Goal: Information Seeking & Learning: Learn about a topic

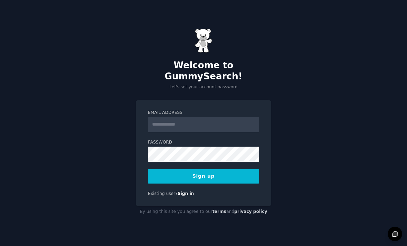
click at [193, 132] on input "Email Address" at bounding box center [203, 124] width 111 height 15
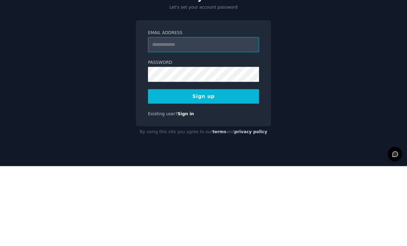
type input "**********"
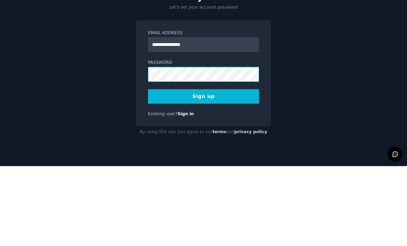
scroll to position [22, 0]
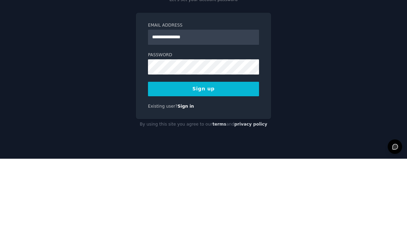
click at [237, 169] on button "Sign up" at bounding box center [203, 176] width 111 height 14
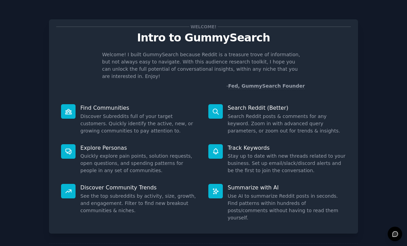
click at [101, 117] on dd "Discover Subreddits full of your target customers. Quickly identify the active,…" at bounding box center [139, 124] width 118 height 22
click at [70, 104] on div at bounding box center [68, 111] width 14 height 14
click at [80, 104] on dt "Find Communities" at bounding box center [130, 107] width 138 height 7
click at [93, 113] on dd "Discover Subreddits full of your target customers. Quickly identify the active,…" at bounding box center [139, 124] width 118 height 22
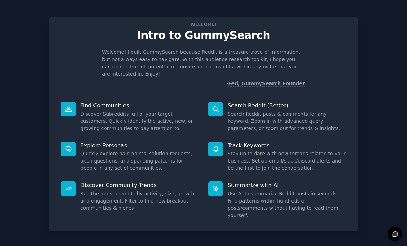
scroll to position [2, 0]
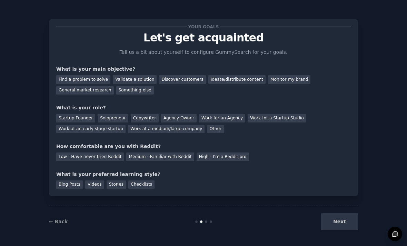
click at [72, 79] on div "Find a problem to solve" at bounding box center [83, 79] width 54 height 9
click at [73, 118] on div "Startup Founder" at bounding box center [75, 118] width 39 height 9
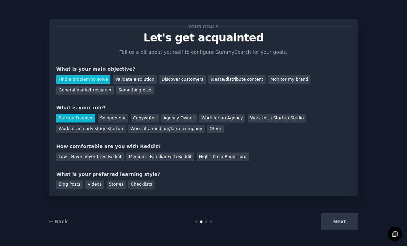
click at [70, 159] on div "Low - Have never tried Reddit" at bounding box center [90, 156] width 68 height 9
click at [90, 181] on div "Videos" at bounding box center [94, 184] width 19 height 9
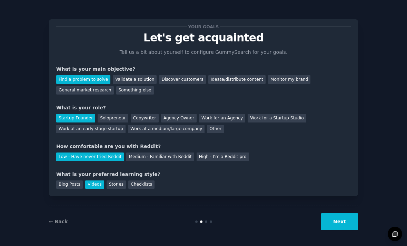
click at [347, 230] on button "Next" at bounding box center [339, 221] width 37 height 17
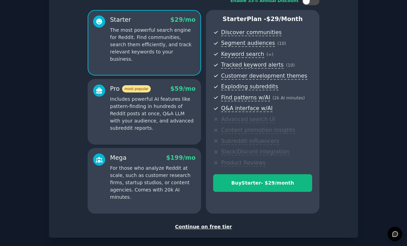
scroll to position [52, 0]
click at [220, 223] on div "Continue on free tier" at bounding box center [203, 226] width 295 height 7
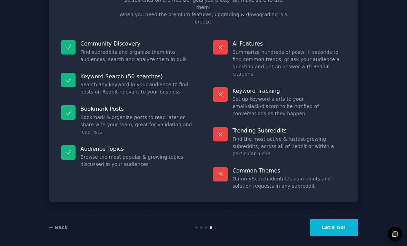
scroll to position [1, 0]
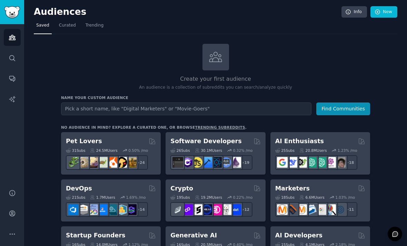
click at [74, 106] on input "text" at bounding box center [186, 108] width 250 height 13
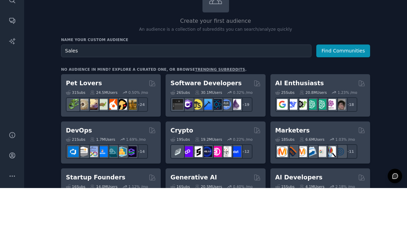
type input "Sales"
click at [354, 102] on button "Find Communities" at bounding box center [343, 108] width 54 height 13
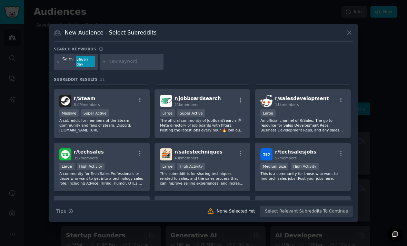
scroll to position [160, 0]
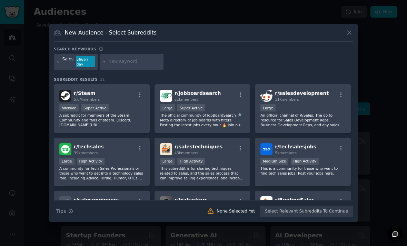
click at [218, 180] on p "This subreddit is for sharing techniques related to sales, and the sales proces…" at bounding box center [202, 173] width 85 height 14
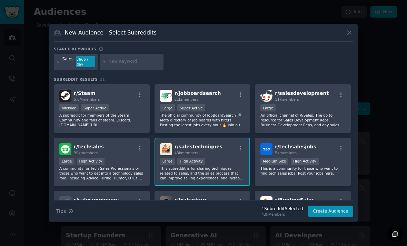
click at [233, 180] on p "This subreddit is for sharing techniques related to sales, and the sales proces…" at bounding box center [202, 173] width 85 height 14
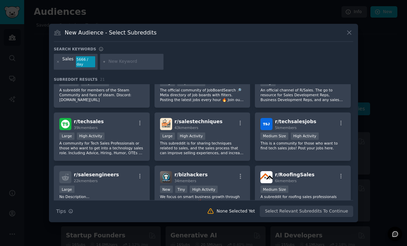
scroll to position [187, 0]
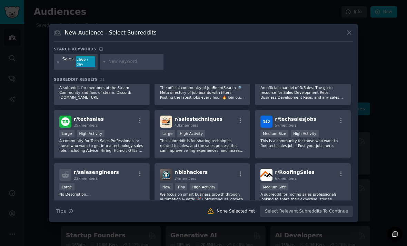
click at [226, 139] on div "Large High Activity" at bounding box center [202, 134] width 85 height 9
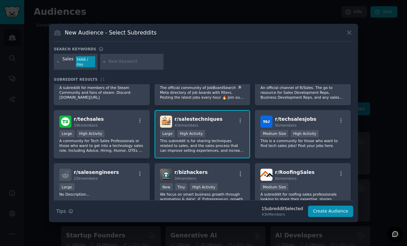
click at [238, 124] on icon "button" at bounding box center [240, 121] width 6 height 6
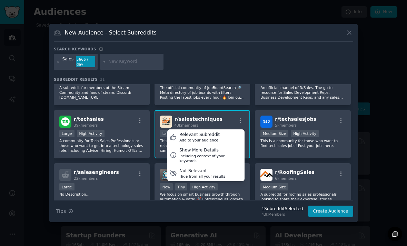
click at [216, 128] on div "r/ salestechniques 43k members Relevant Subreddit Add to your audience Show Mor…" at bounding box center [202, 122] width 85 height 12
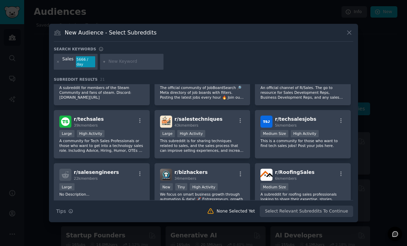
click at [213, 139] on div "Large High Activity" at bounding box center [202, 134] width 85 height 9
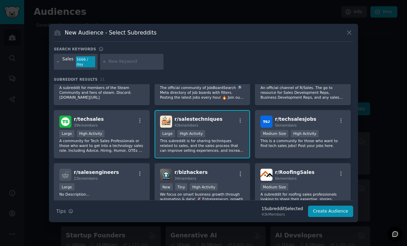
click at [336, 217] on button "Create Audience" at bounding box center [331, 212] width 46 height 12
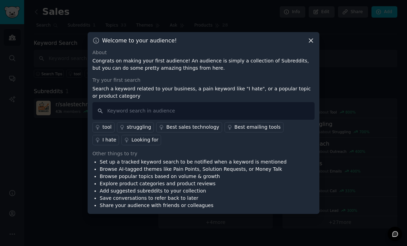
click at [119, 142] on link "I hate" at bounding box center [105, 140] width 27 height 10
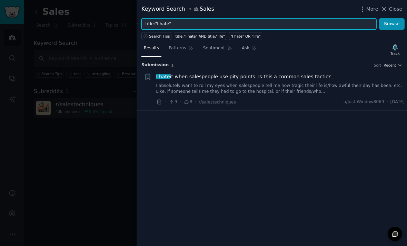
click at [193, 25] on input "title:"I hate"" at bounding box center [258, 24] width 235 height 12
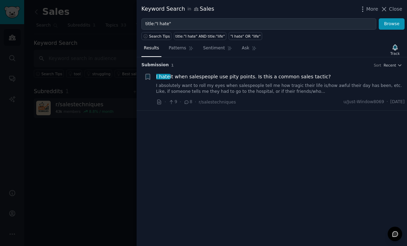
click at [397, 12] on span "Close" at bounding box center [395, 9] width 13 height 7
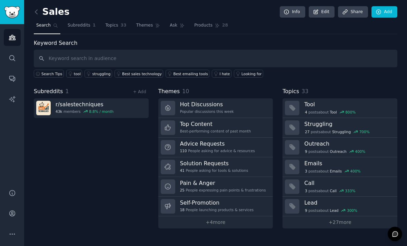
click at [255, 188] on div "25 People expressing pain points & frustrations" at bounding box center [223, 190] width 86 height 5
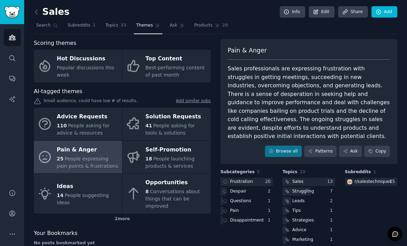
click at [149, 123] on span "41" at bounding box center [149, 126] width 7 height 6
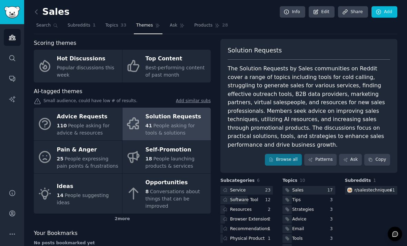
click at [258, 196] on div "Software Tool" at bounding box center [239, 200] width 39 height 9
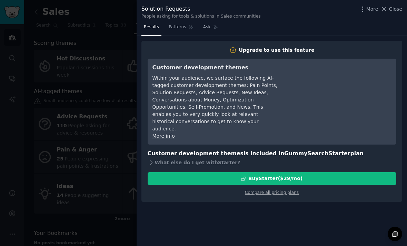
click at [398, 11] on span "Close" at bounding box center [395, 9] width 13 height 7
